Goal: Book appointment/travel/reservation

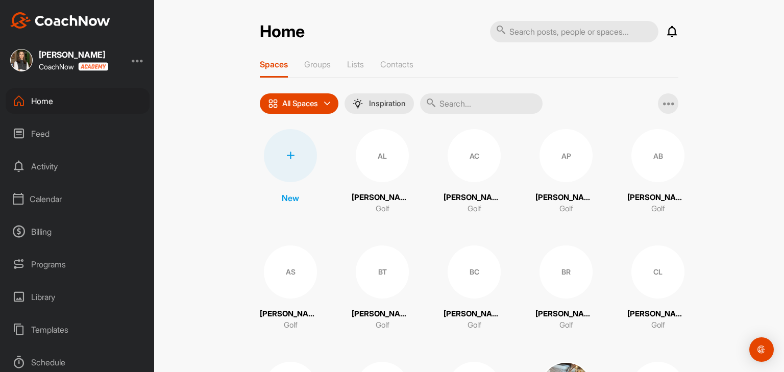
click at [48, 200] on div "Calendar" at bounding box center [78, 199] width 144 height 26
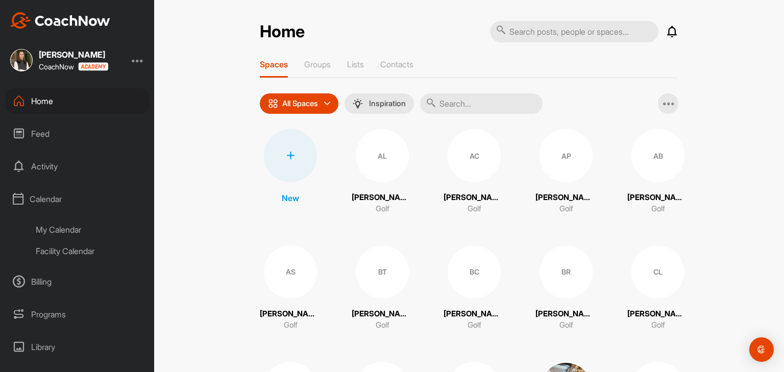
click at [52, 227] on div "My Calendar" at bounding box center [89, 229] width 121 height 21
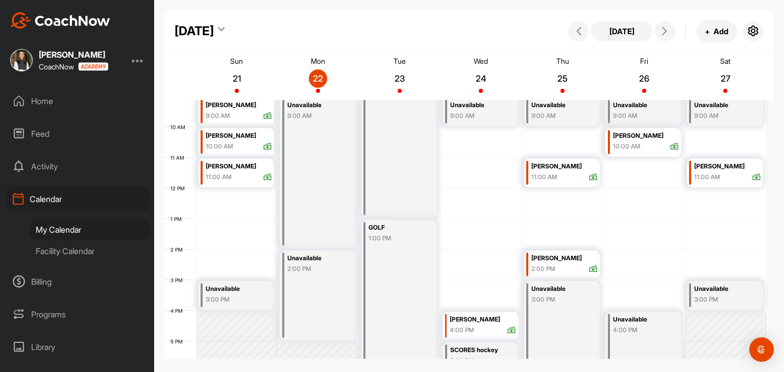
scroll to position [228, 0]
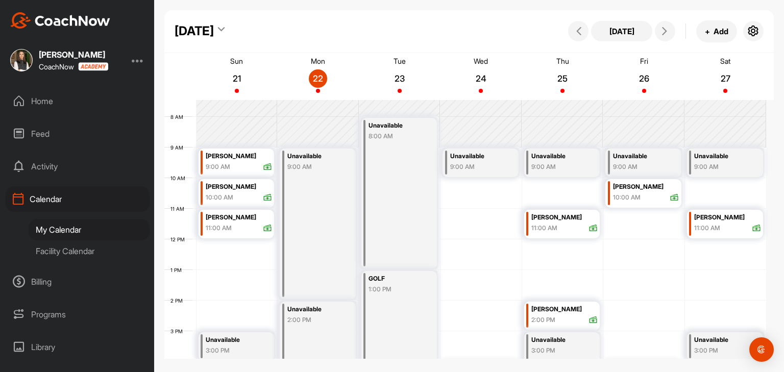
click at [479, 167] on div "9:00 AM" at bounding box center [478, 166] width 57 height 9
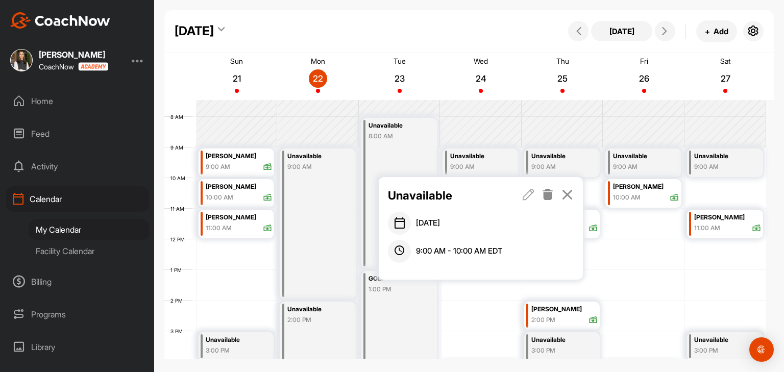
click at [570, 194] on icon at bounding box center [567, 194] width 12 height 11
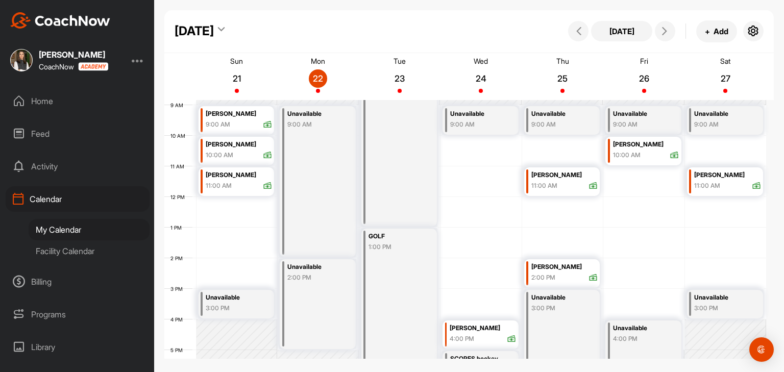
scroll to position [279, 0]
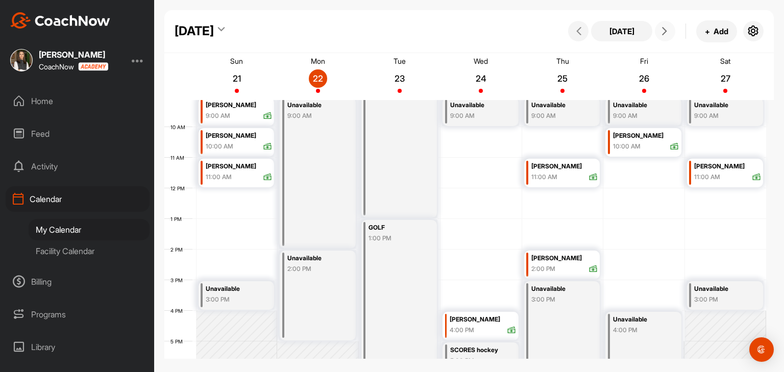
click at [662, 30] on icon at bounding box center [664, 31] width 8 height 8
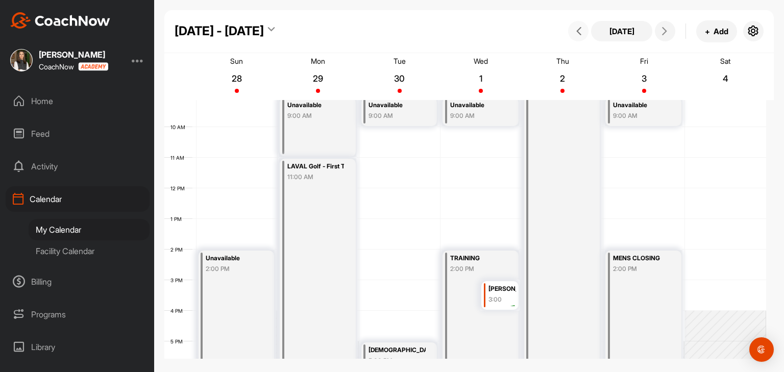
click at [579, 34] on icon at bounding box center [578, 31] width 8 height 8
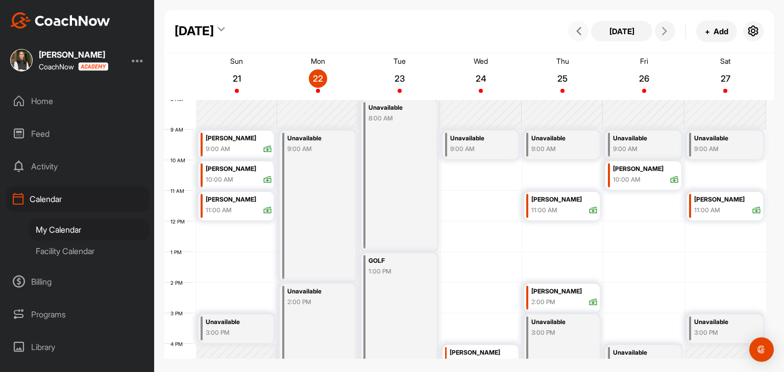
scroll to position [228, 0]
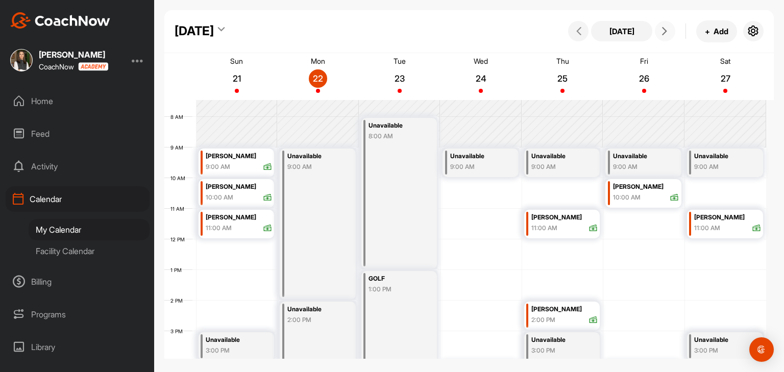
click at [671, 33] on button at bounding box center [664, 31] width 20 height 20
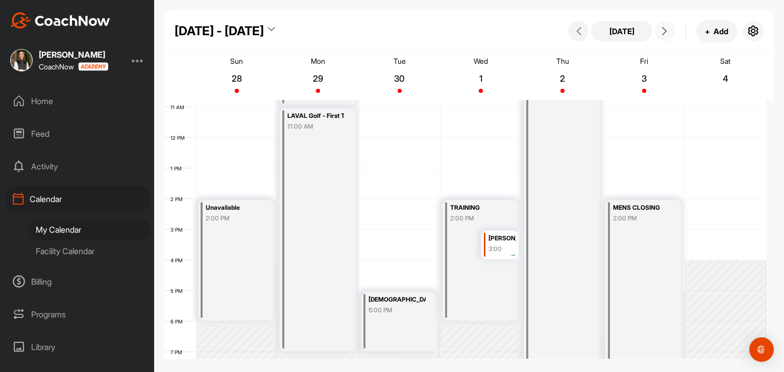
scroll to position [228, 0]
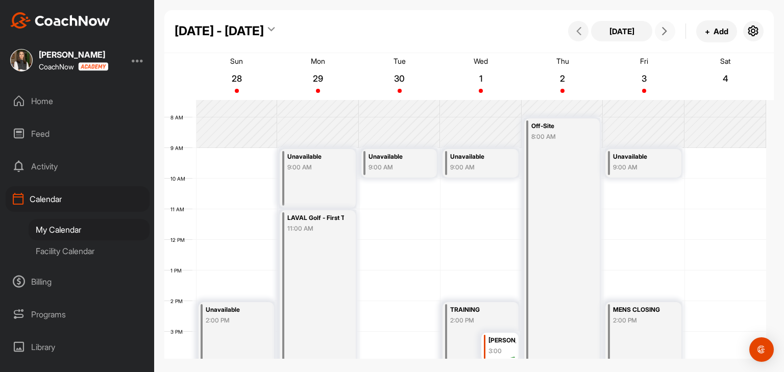
click at [399, 171] on div "9:00 AM" at bounding box center [396, 167] width 57 height 9
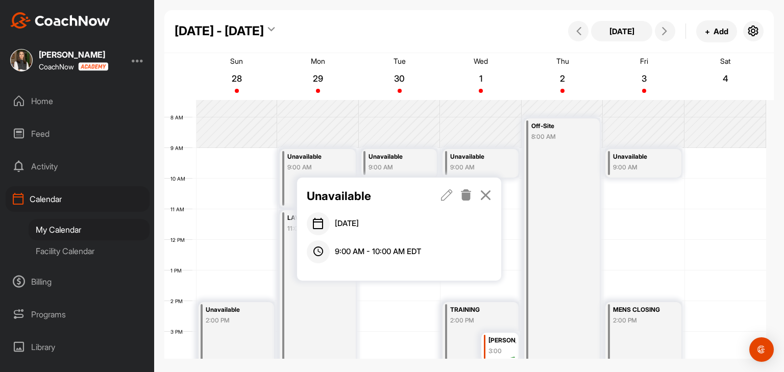
click at [443, 198] on icon at bounding box center [447, 194] width 12 height 11
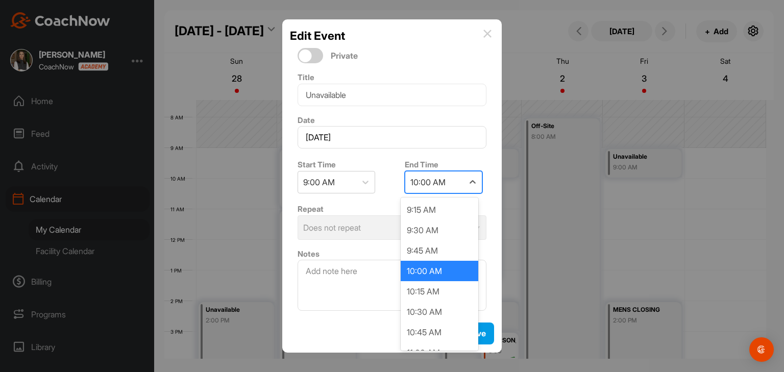
click at [428, 187] on div "10:00 AM" at bounding box center [427, 182] width 35 height 12
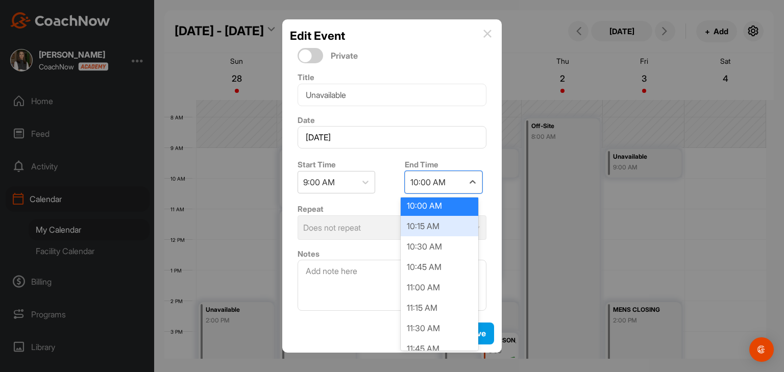
scroll to position [102, 0]
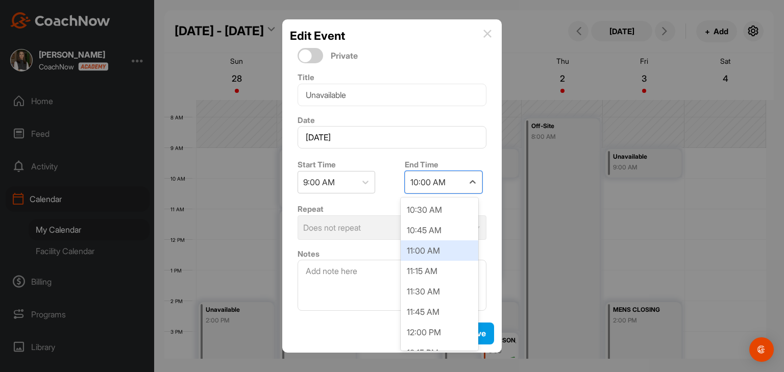
click at [431, 248] on div "11:00 AM" at bounding box center [439, 250] width 78 height 20
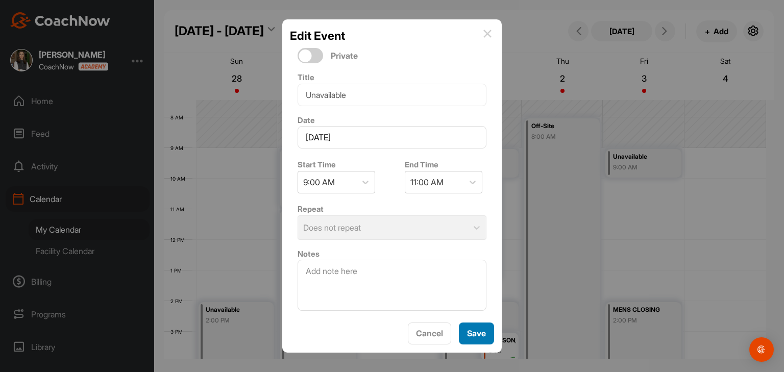
click at [469, 332] on span "Save" at bounding box center [476, 333] width 19 height 10
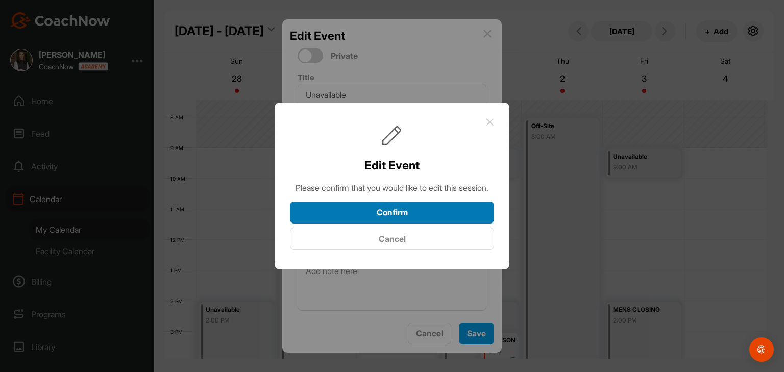
click at [425, 221] on button "Confirm" at bounding box center [392, 212] width 204 height 22
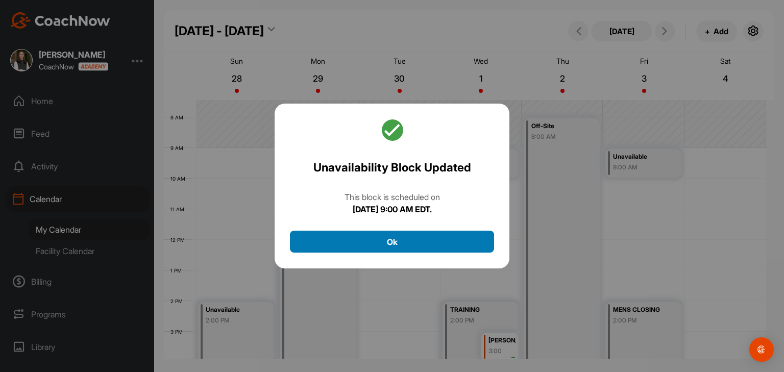
click at [415, 237] on button "Ok" at bounding box center [392, 242] width 204 height 22
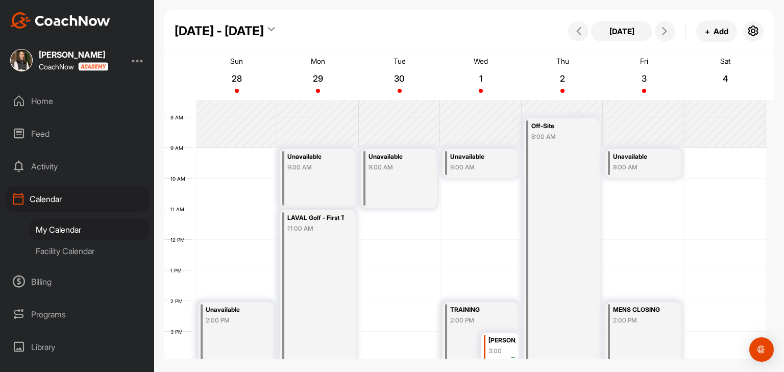
scroll to position [228, 0]
